Goal: Task Accomplishment & Management: Manage account settings

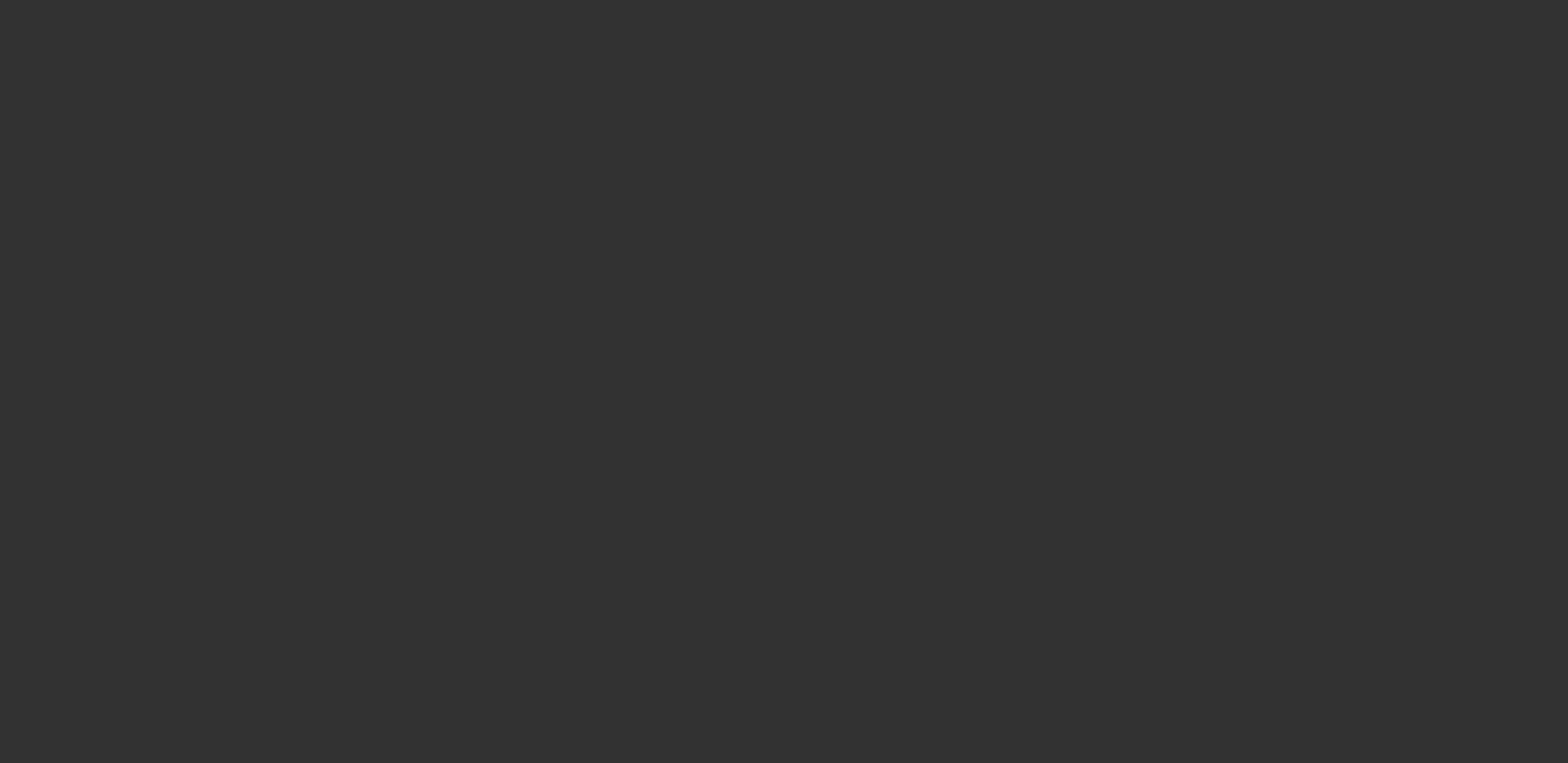
select select "0"
select select "2"
select select "0.1"
select select "0"
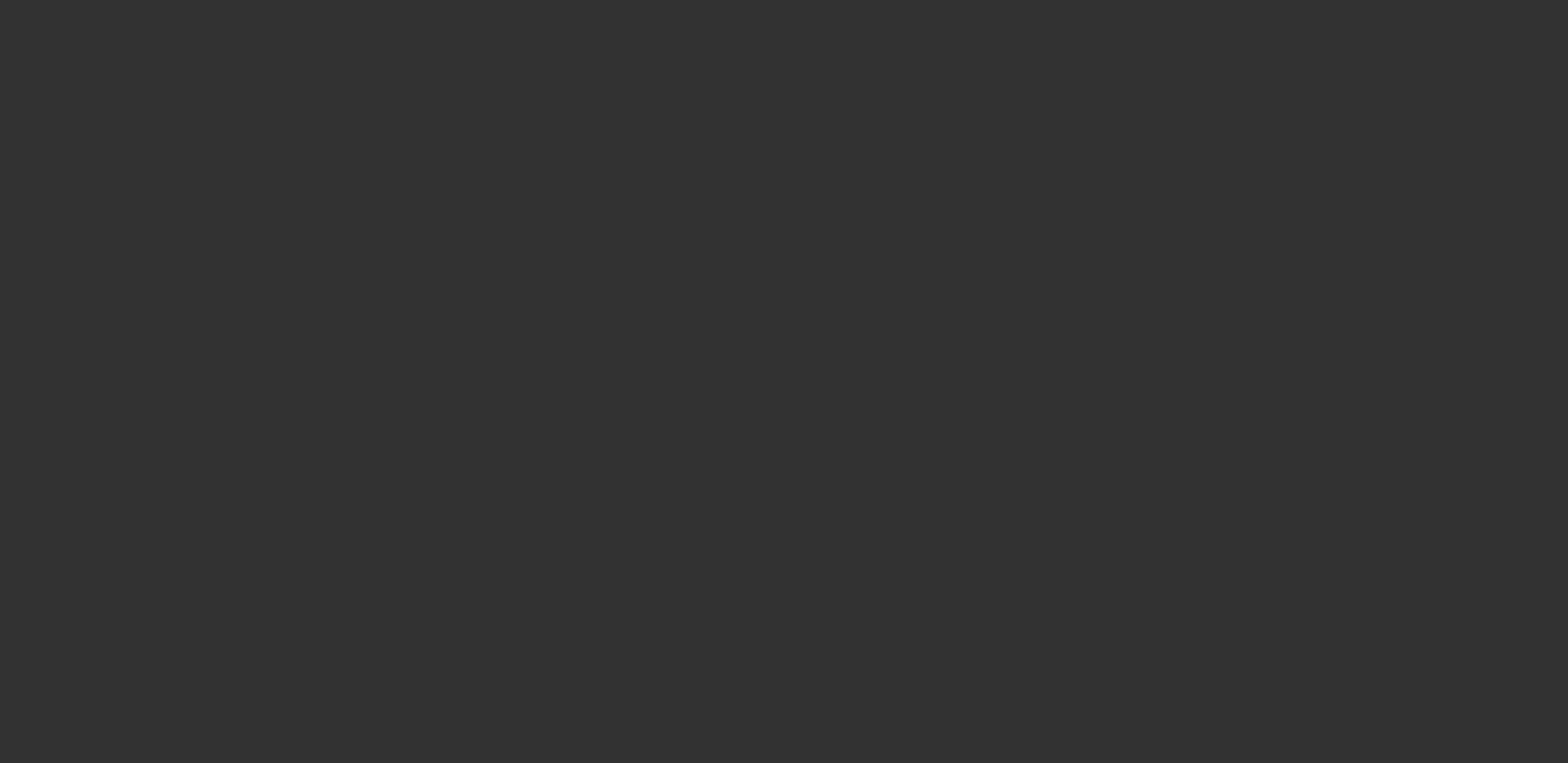
select select "0"
select select "2"
select select "0"
select select "0.1"
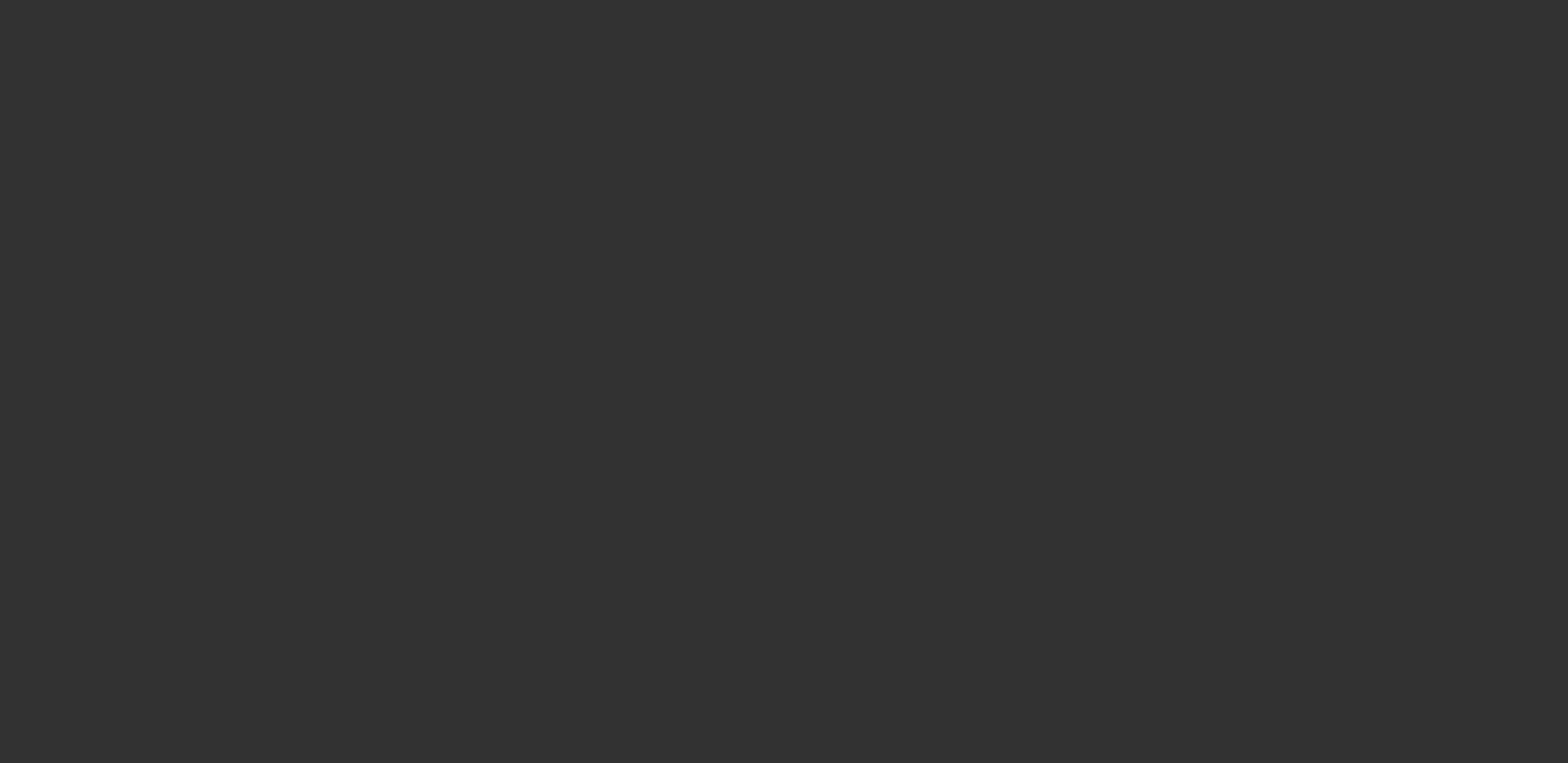
select select "2"
select select "0"
select select "1"
select select "2"
select select "4"
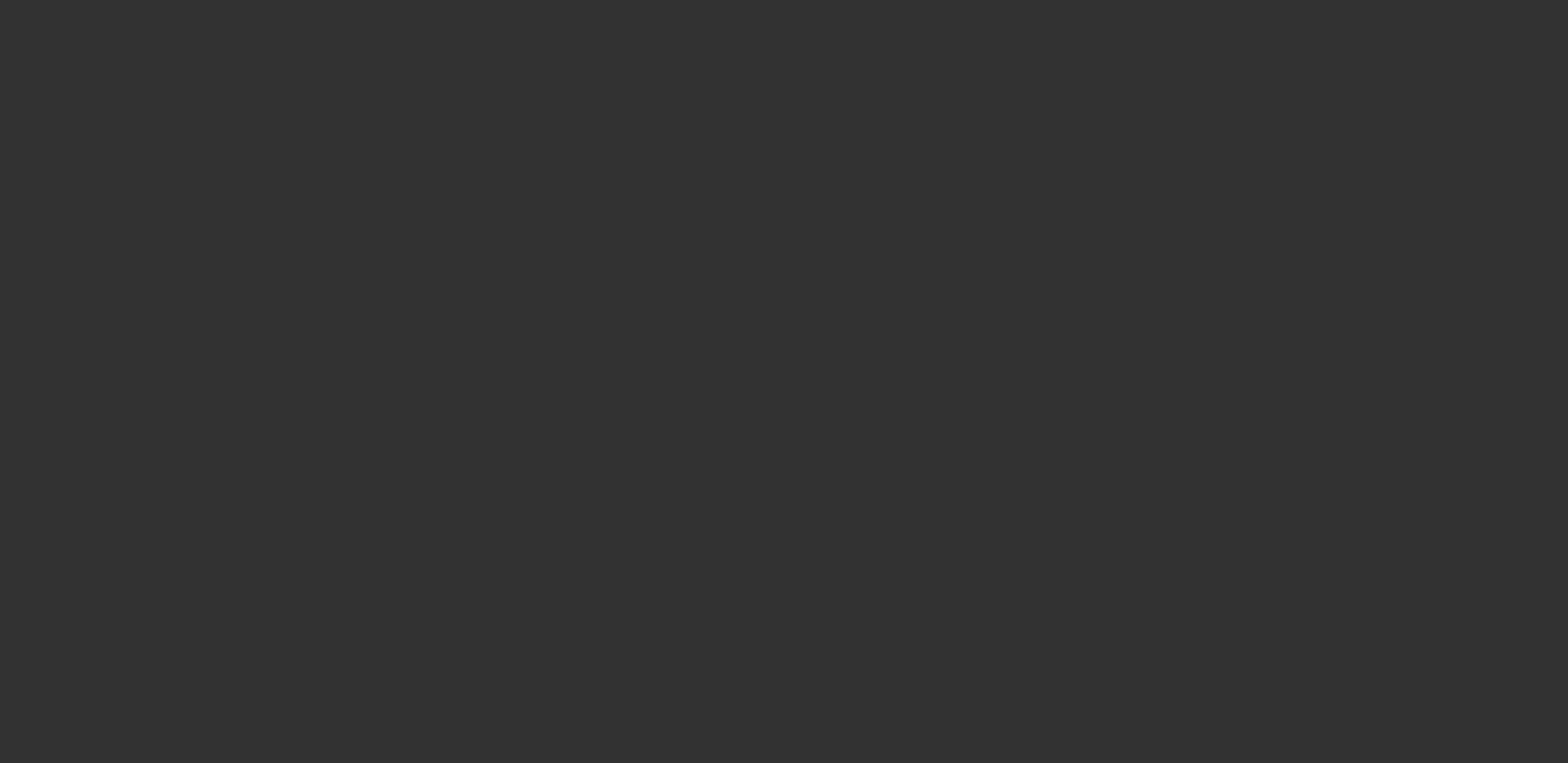
select select "1"
select select "6"
select select "1"
select select "2"
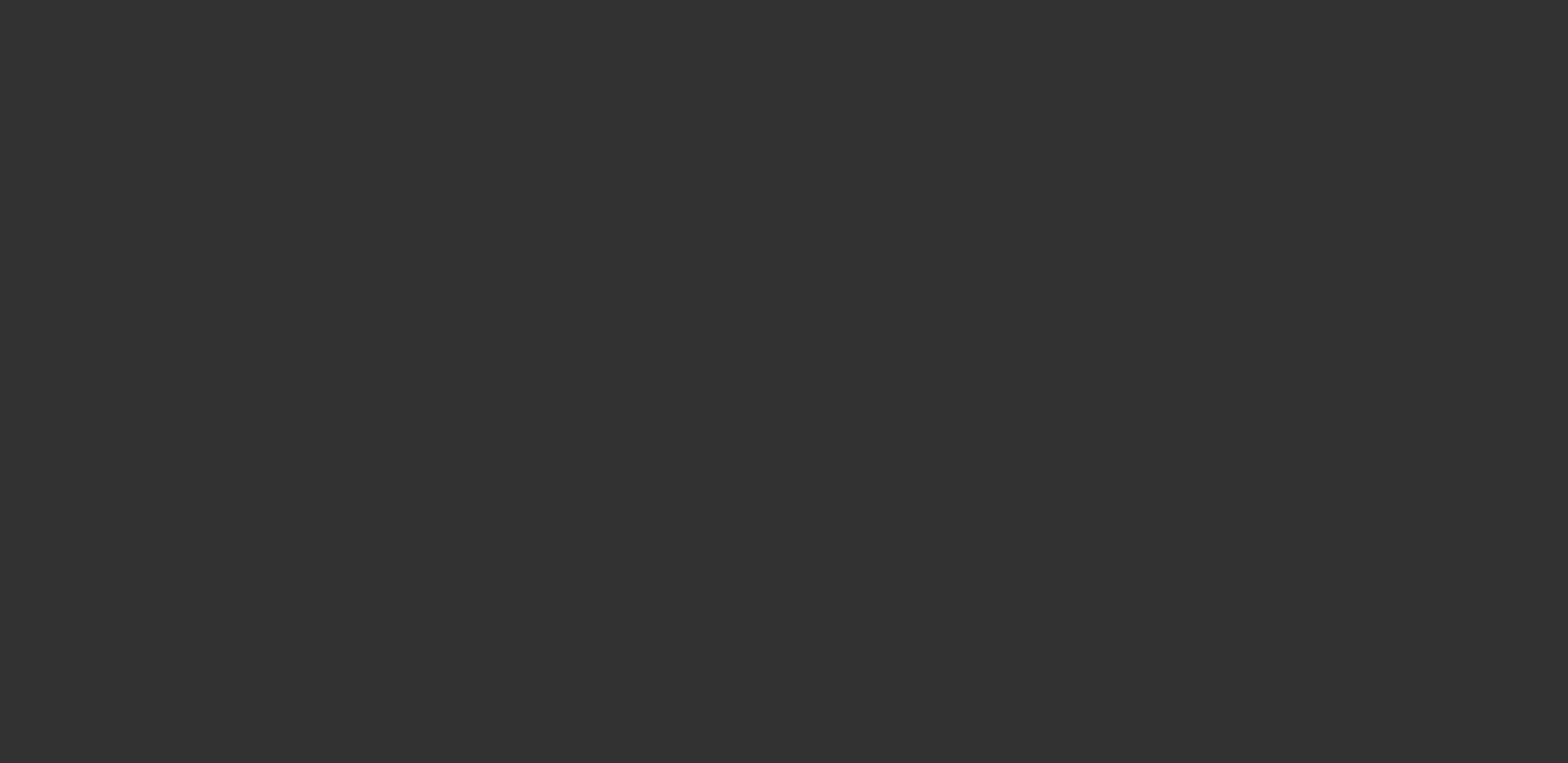
select select "6"
select select "1"
select select "2"
select select "6"
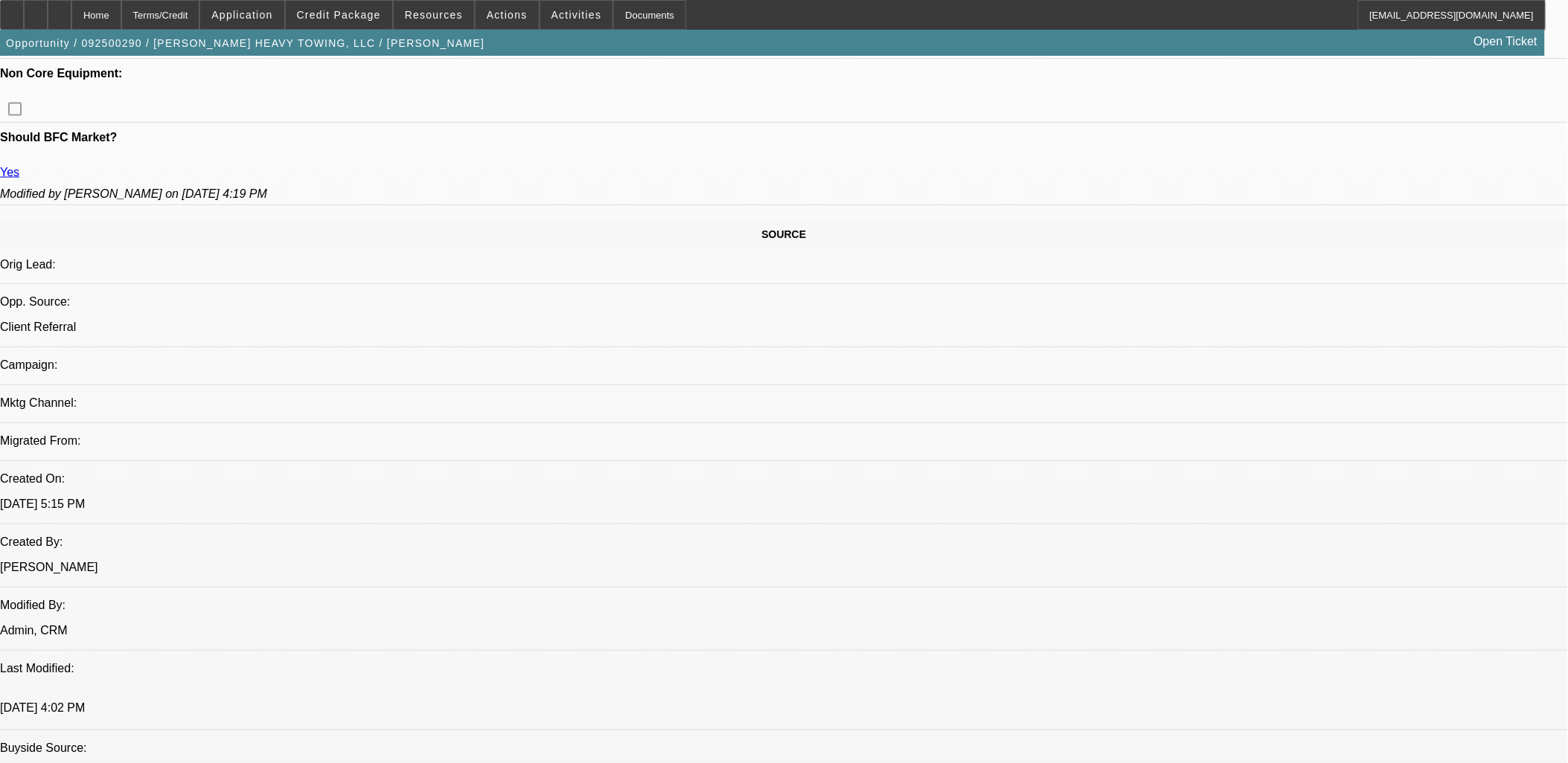
scroll to position [991, 0]
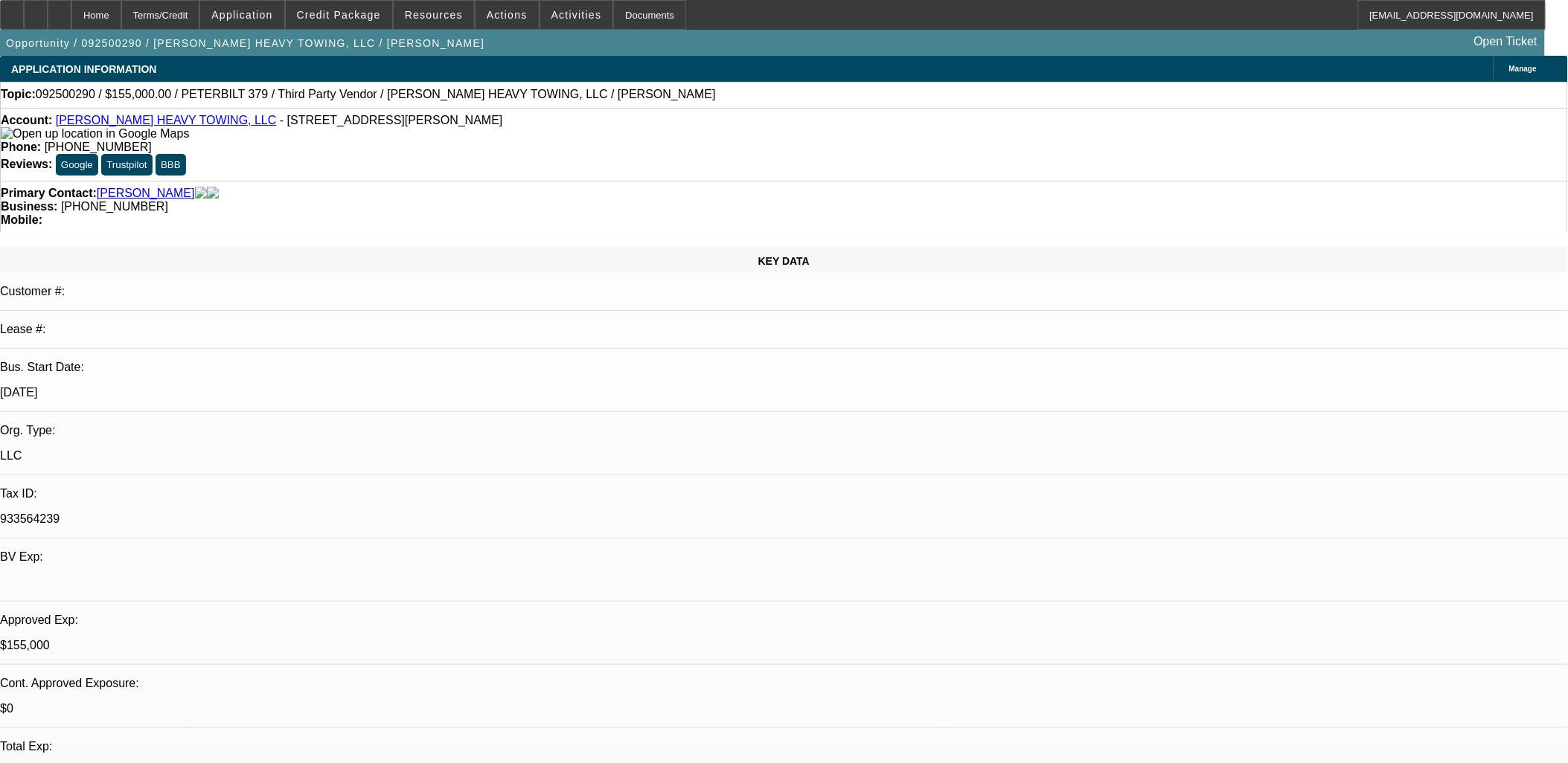
scroll to position [470, 0]
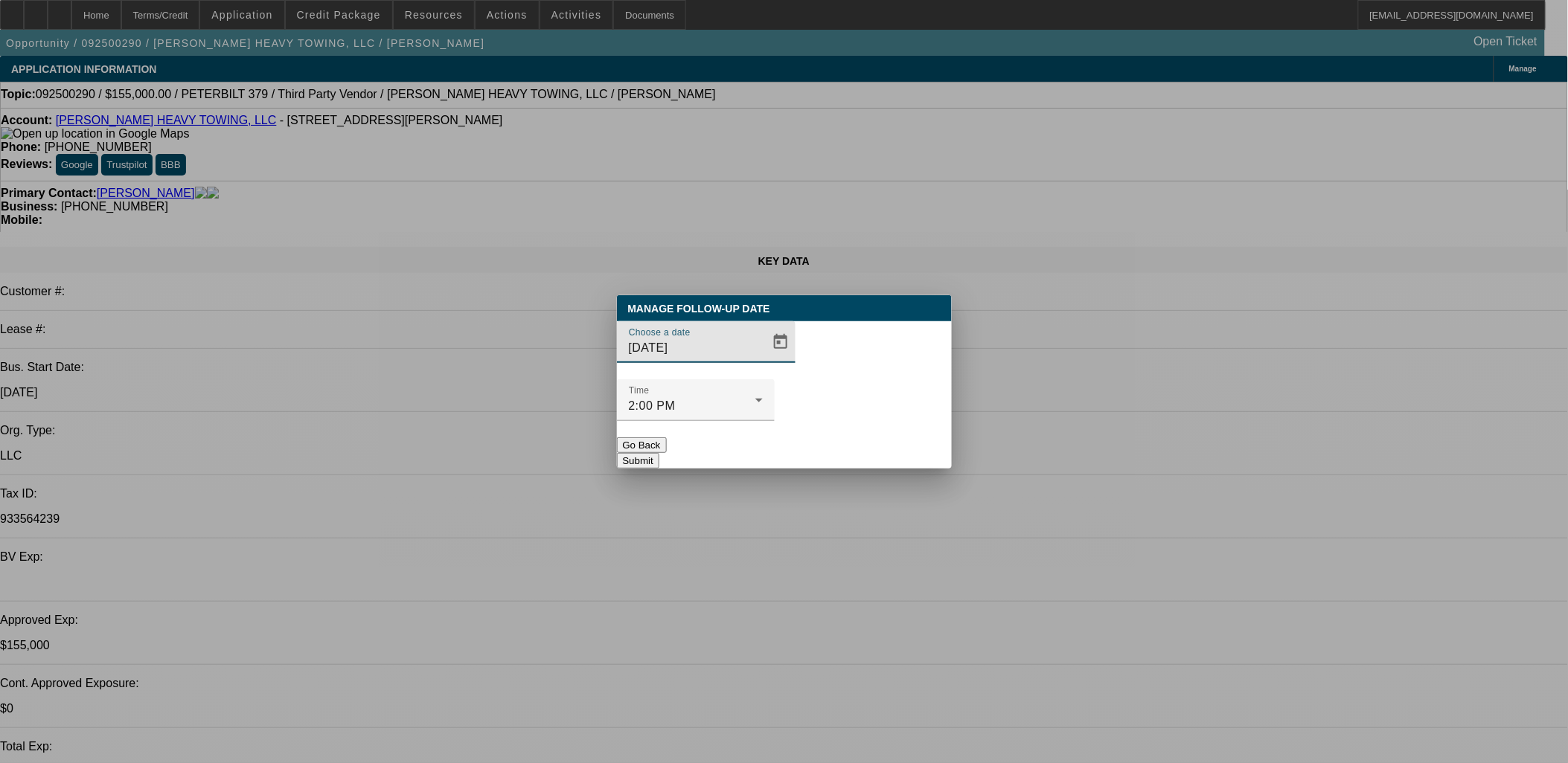
click at [731, 369] on div at bounding box center [784, 381] width 1568 height 763
click at [764, 360] on span "Open calendar" at bounding box center [780, 342] width 35 height 35
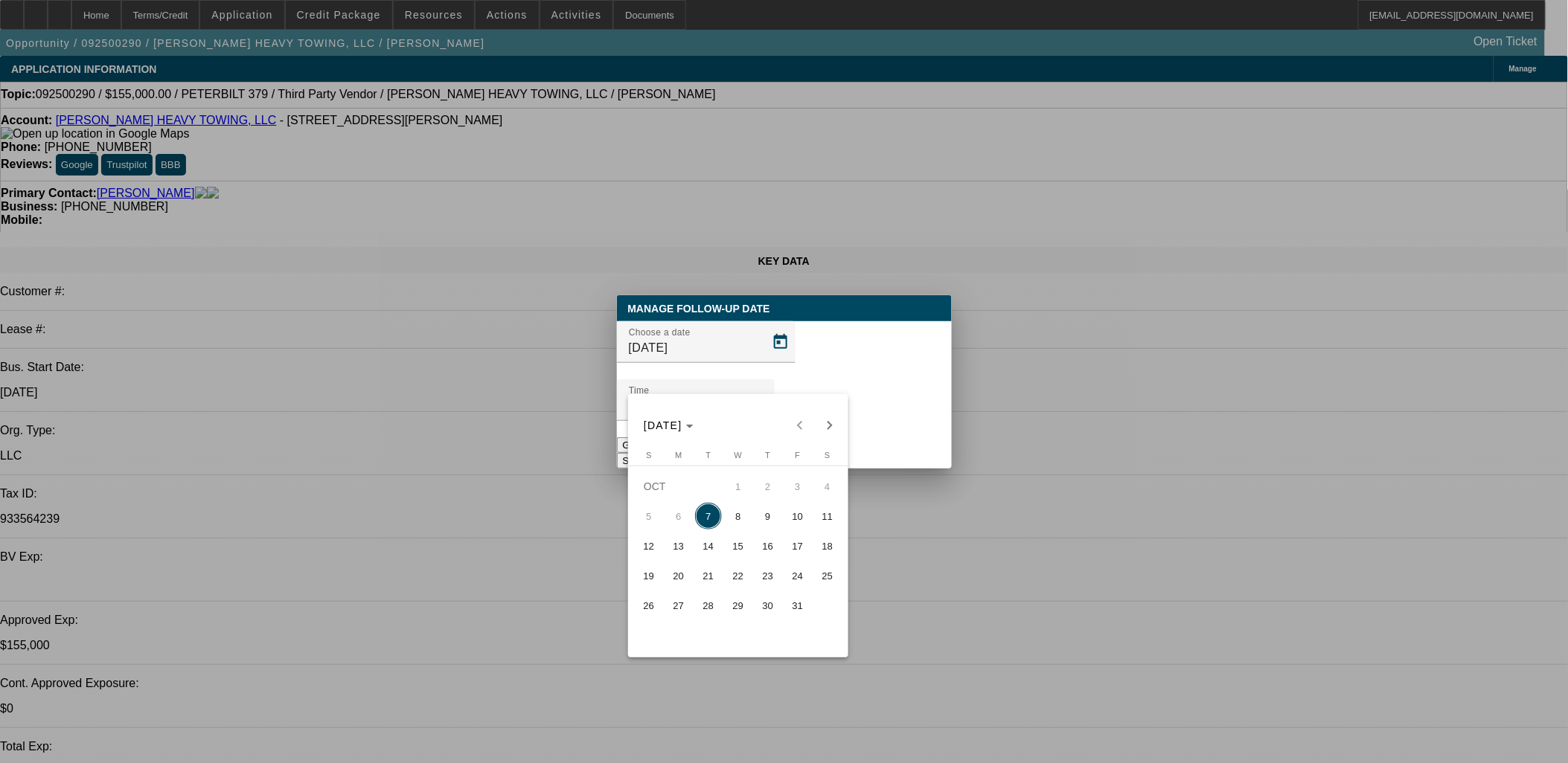
click at [768, 524] on span "9" at bounding box center [768, 516] width 27 height 27
type input "[DATE]"
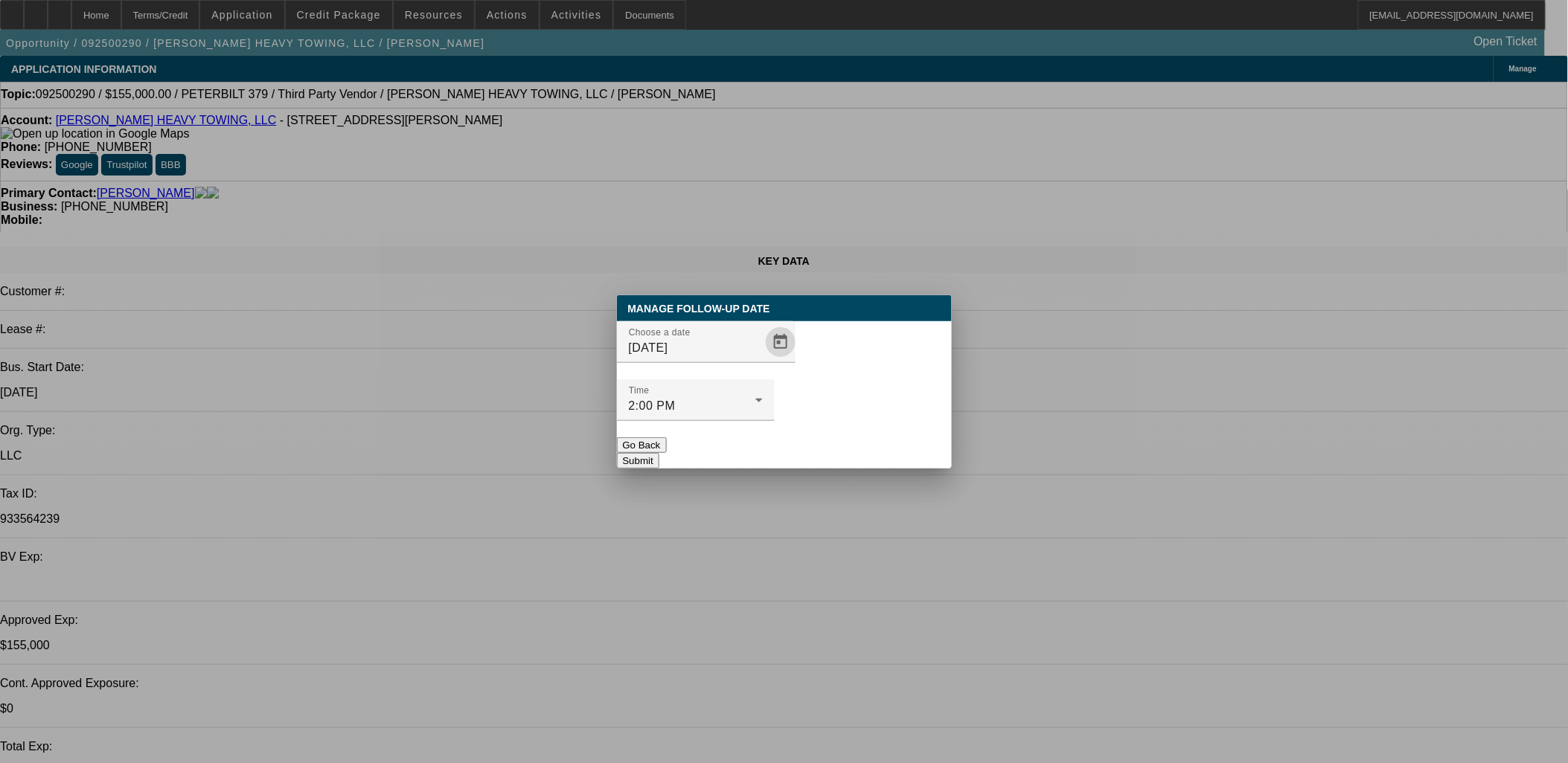
drag, startPoint x: 837, startPoint y: 458, endPoint x: 845, endPoint y: 439, distance: 20.6
click at [838, 458] on div at bounding box center [784, 381] width 1568 height 763
click at [660, 453] on button "Submit" at bounding box center [638, 460] width 42 height 16
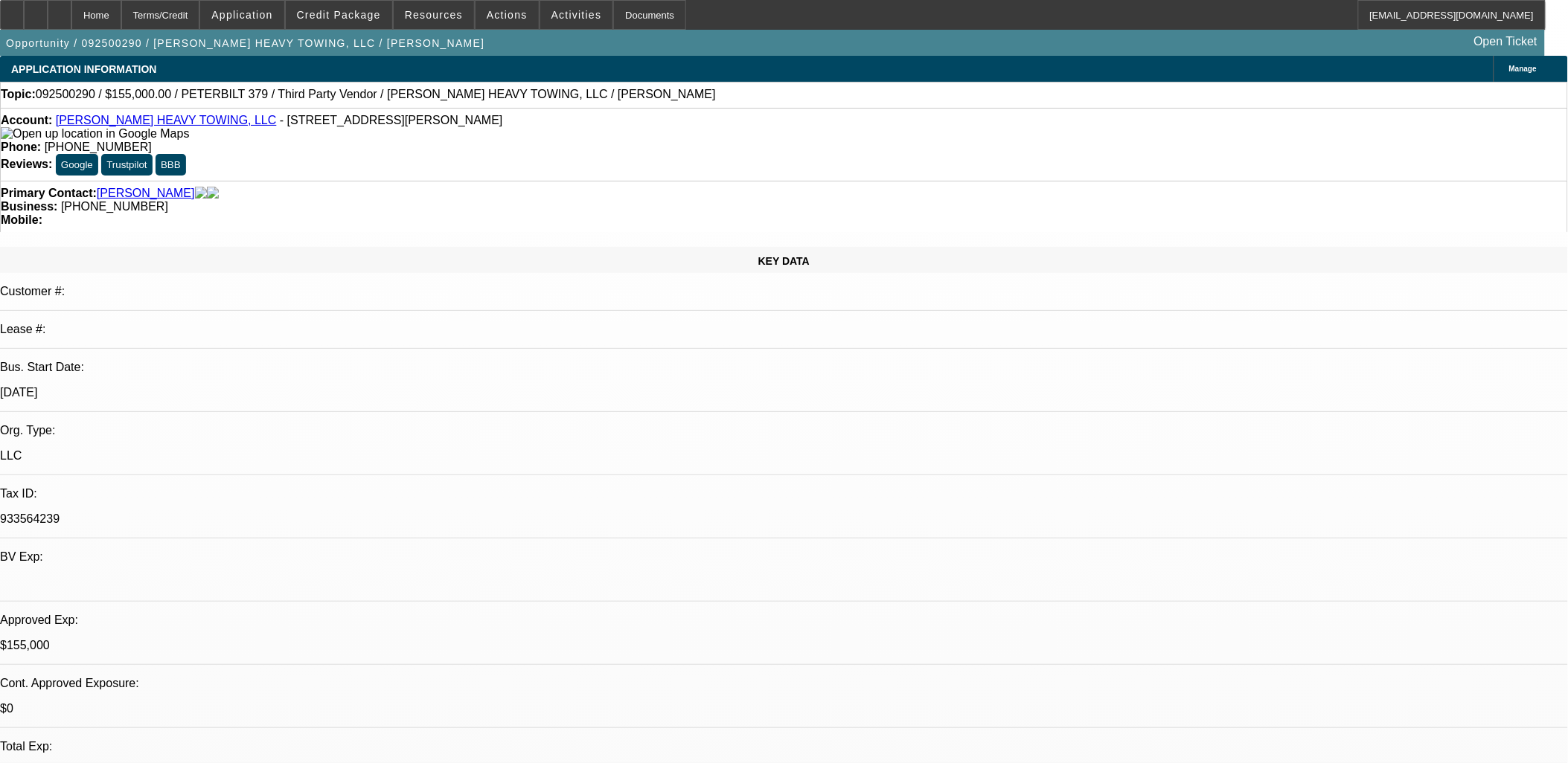
drag, startPoint x: 850, startPoint y: 427, endPoint x: 816, endPoint y: 406, distance: 40.0
